Goal: Task Accomplishment & Management: Manage account settings

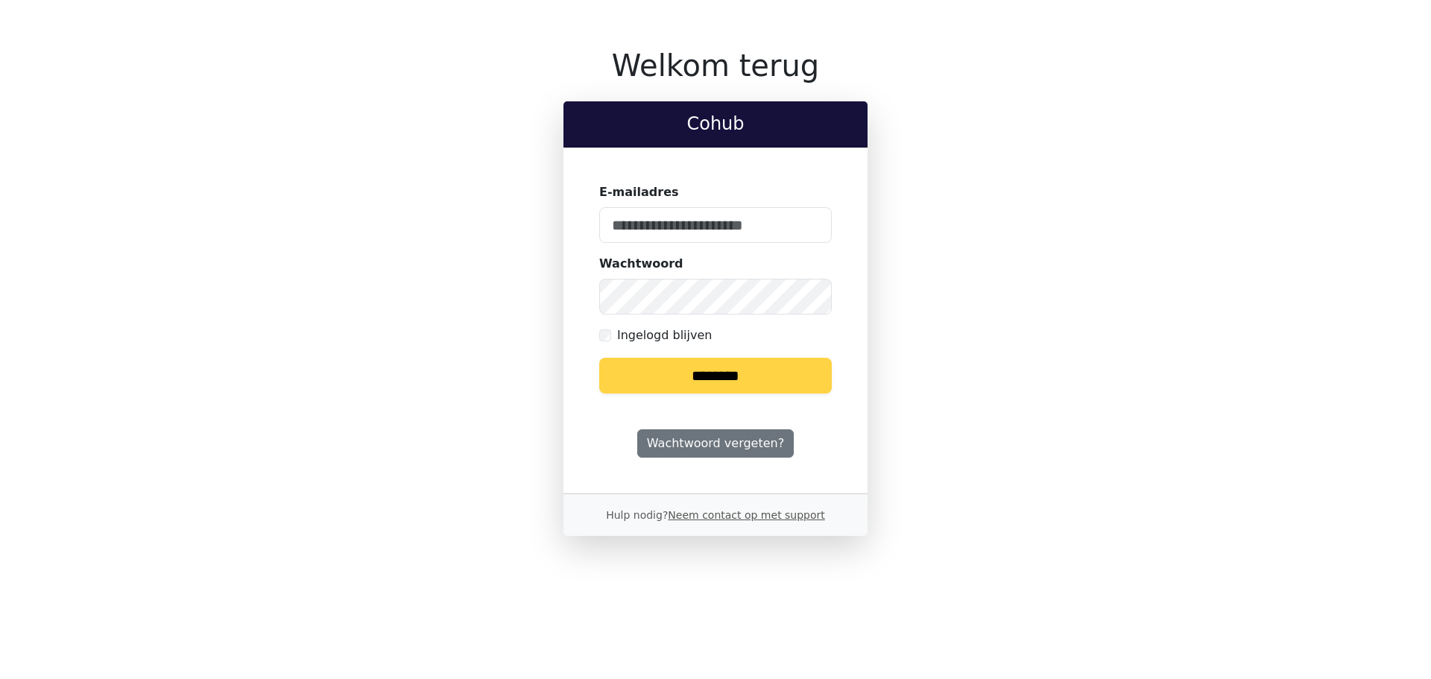
type input "**********"
click at [713, 373] on input "********" at bounding box center [715, 376] width 233 height 36
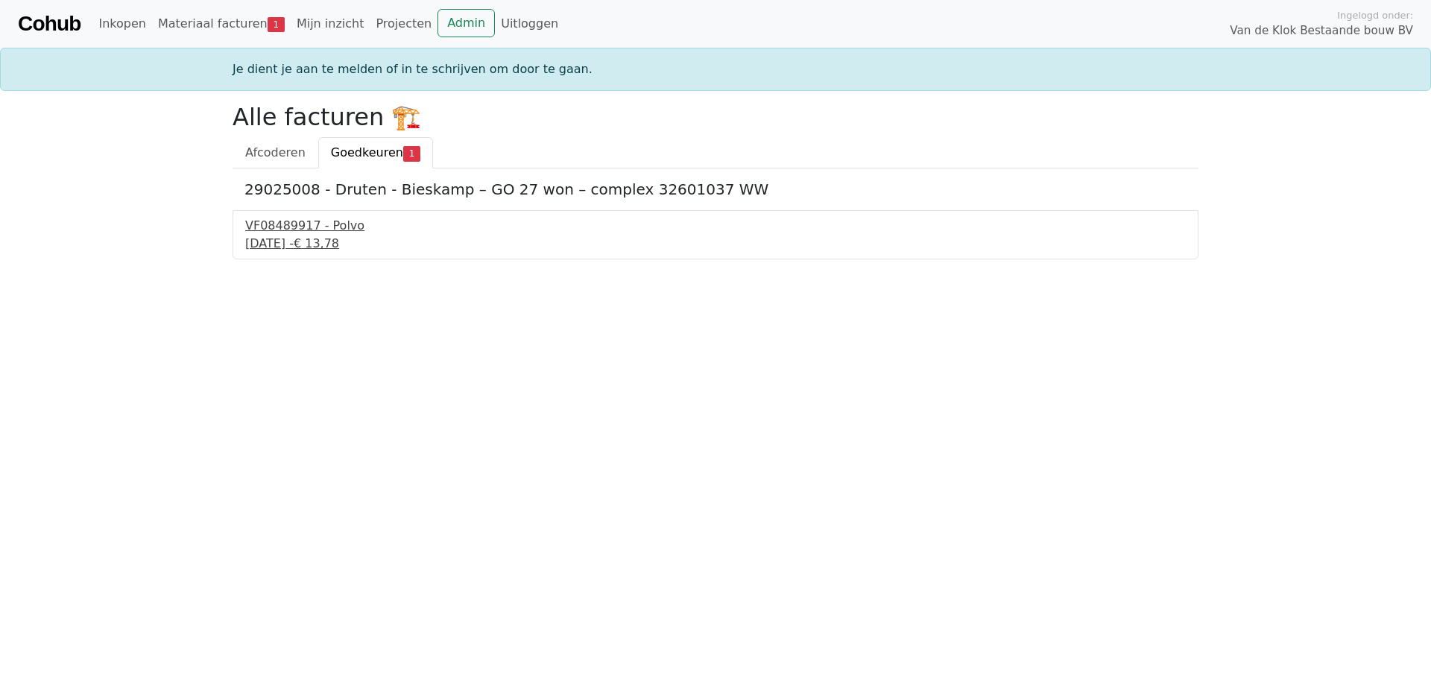
click at [289, 224] on div "VF08489917 - Polvo" at bounding box center [715, 226] width 941 height 18
